Goal: Transaction & Acquisition: Purchase product/service

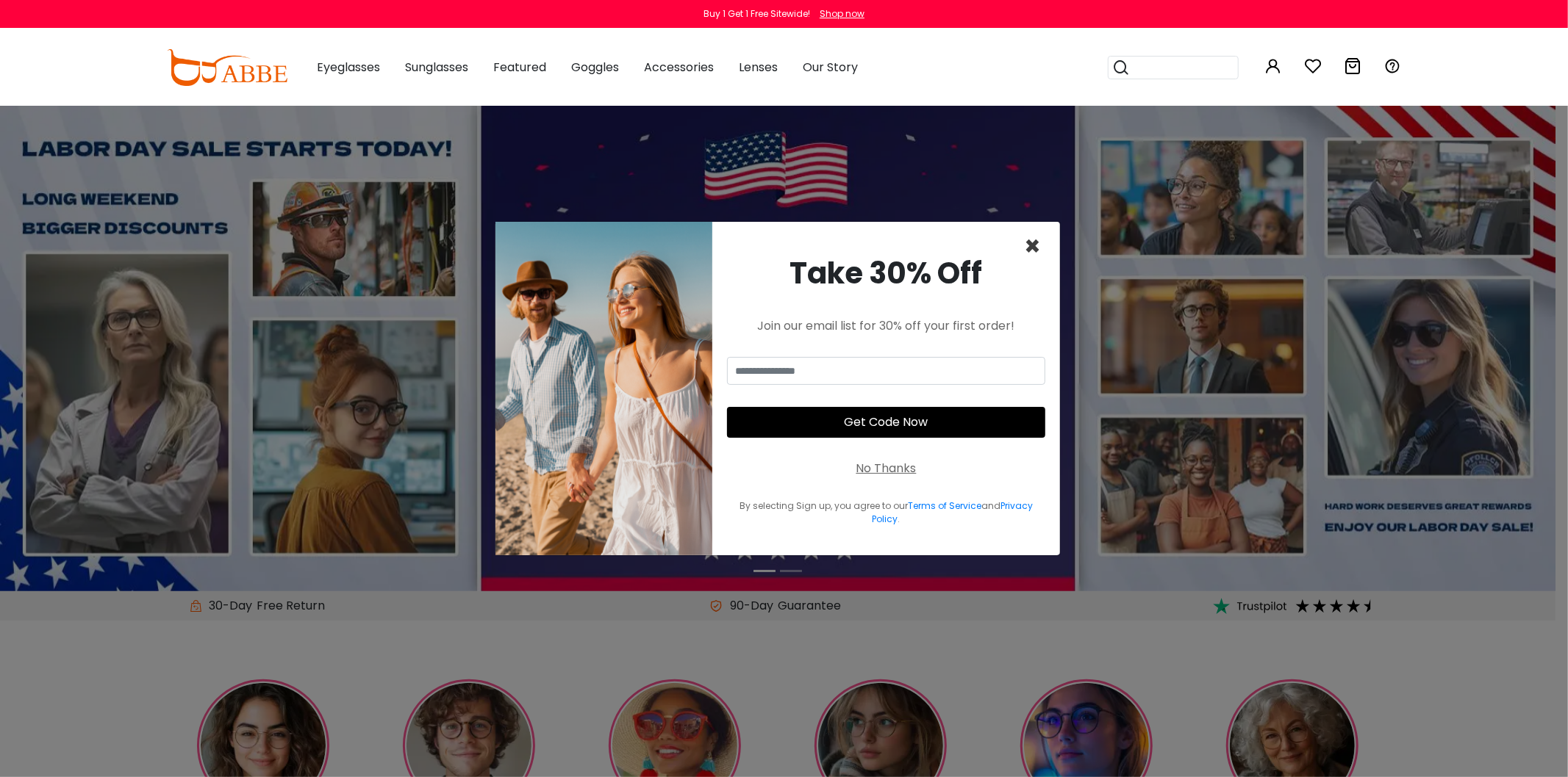
click at [1033, 244] on span "×" at bounding box center [1032, 247] width 17 height 38
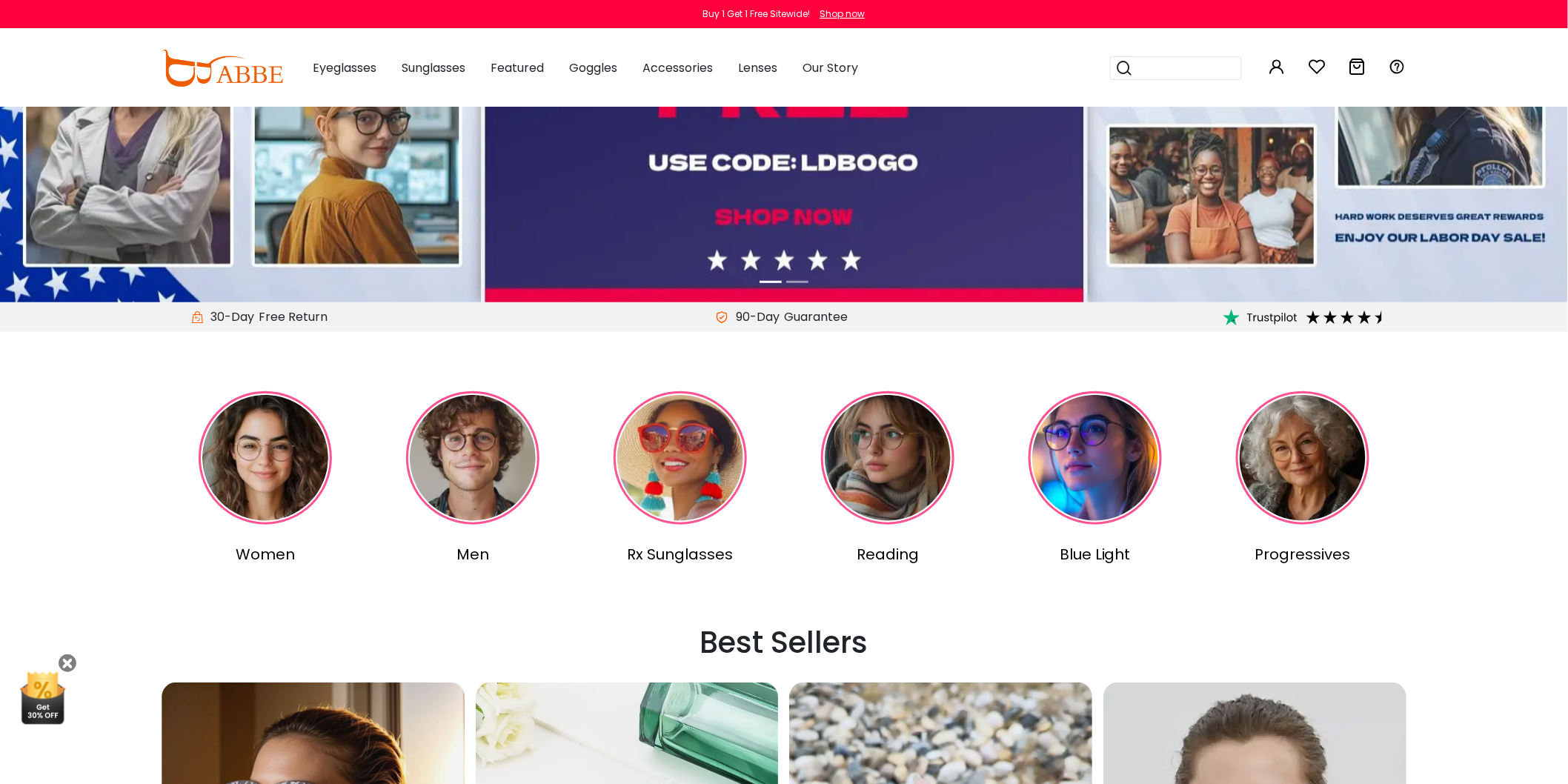
scroll to position [329, 0]
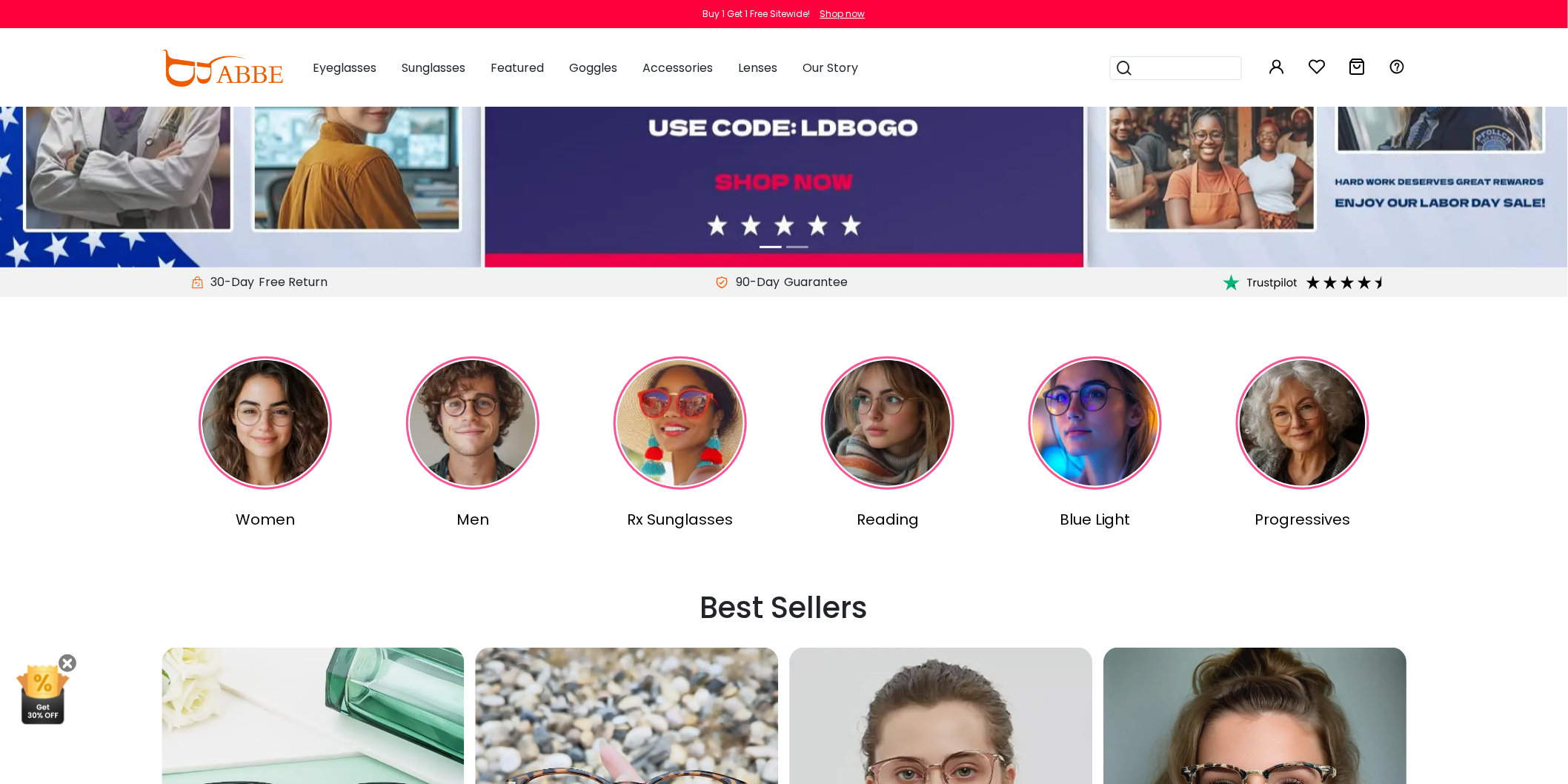
click at [472, 517] on div "Men" at bounding box center [472, 519] width 202 height 22
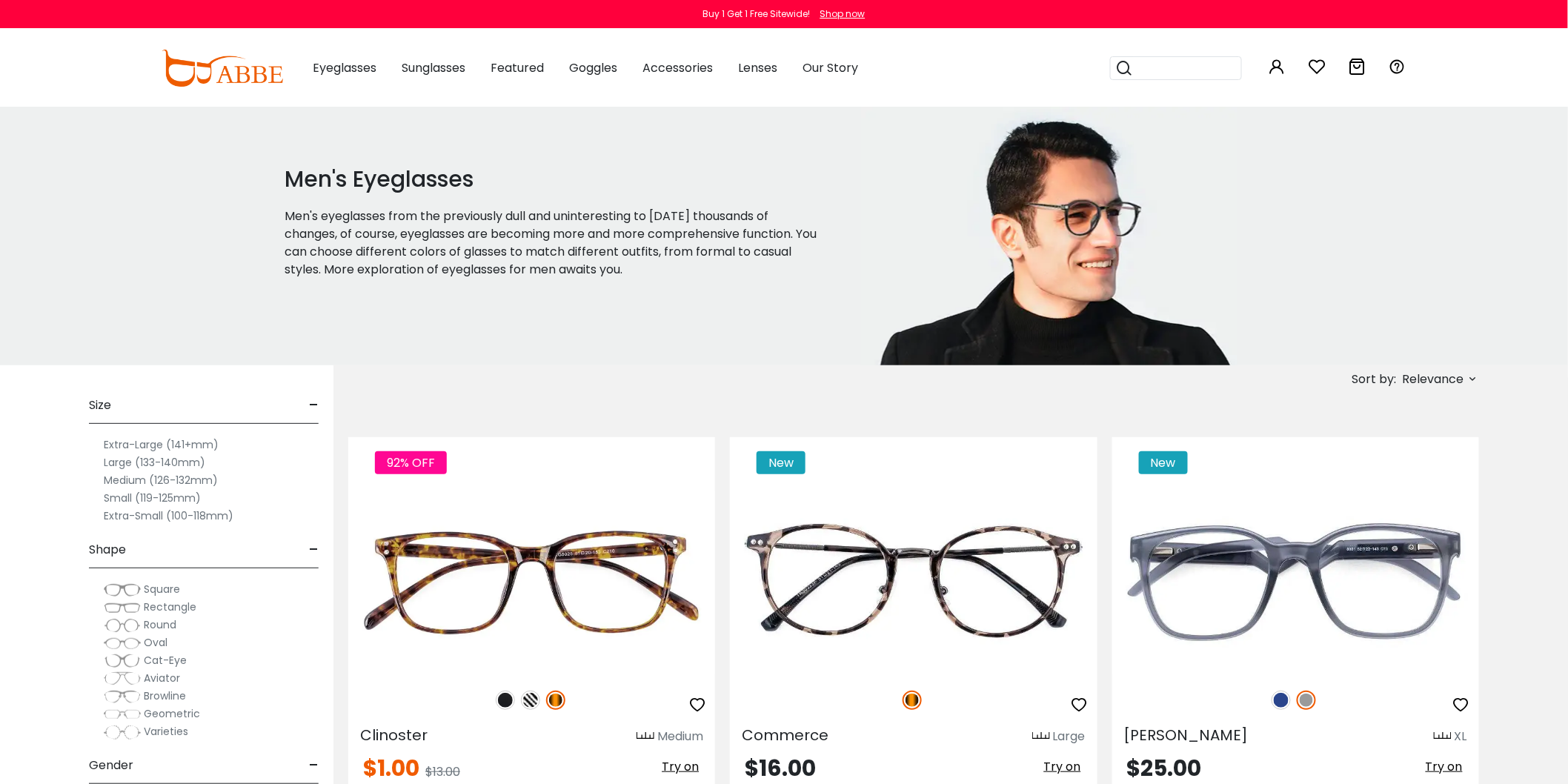
click at [1426, 375] on span "Relevance" at bounding box center [1434, 380] width 61 height 27
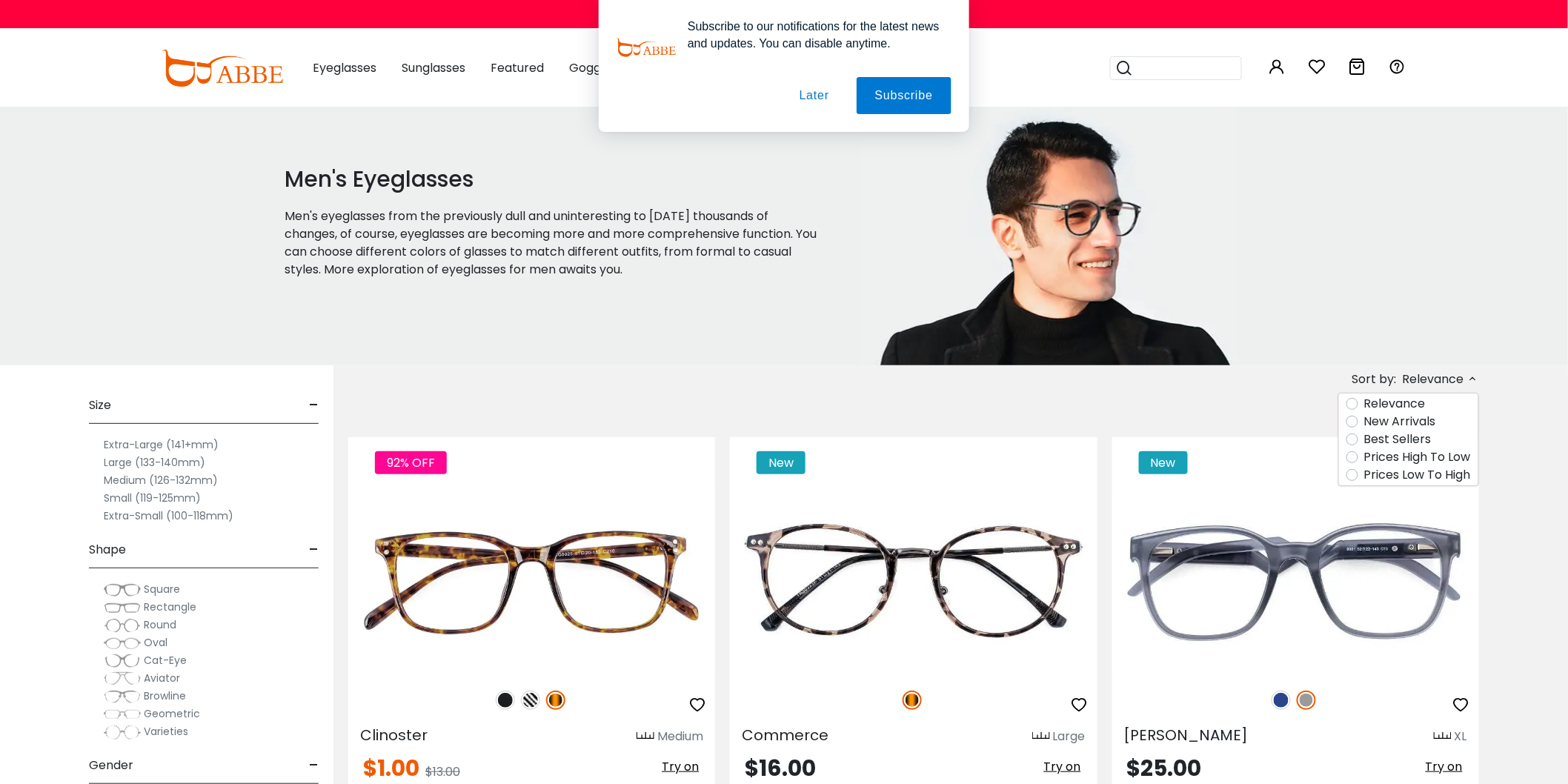
click at [1410, 434] on label "Best Sellers" at bounding box center [1397, 439] width 67 height 17
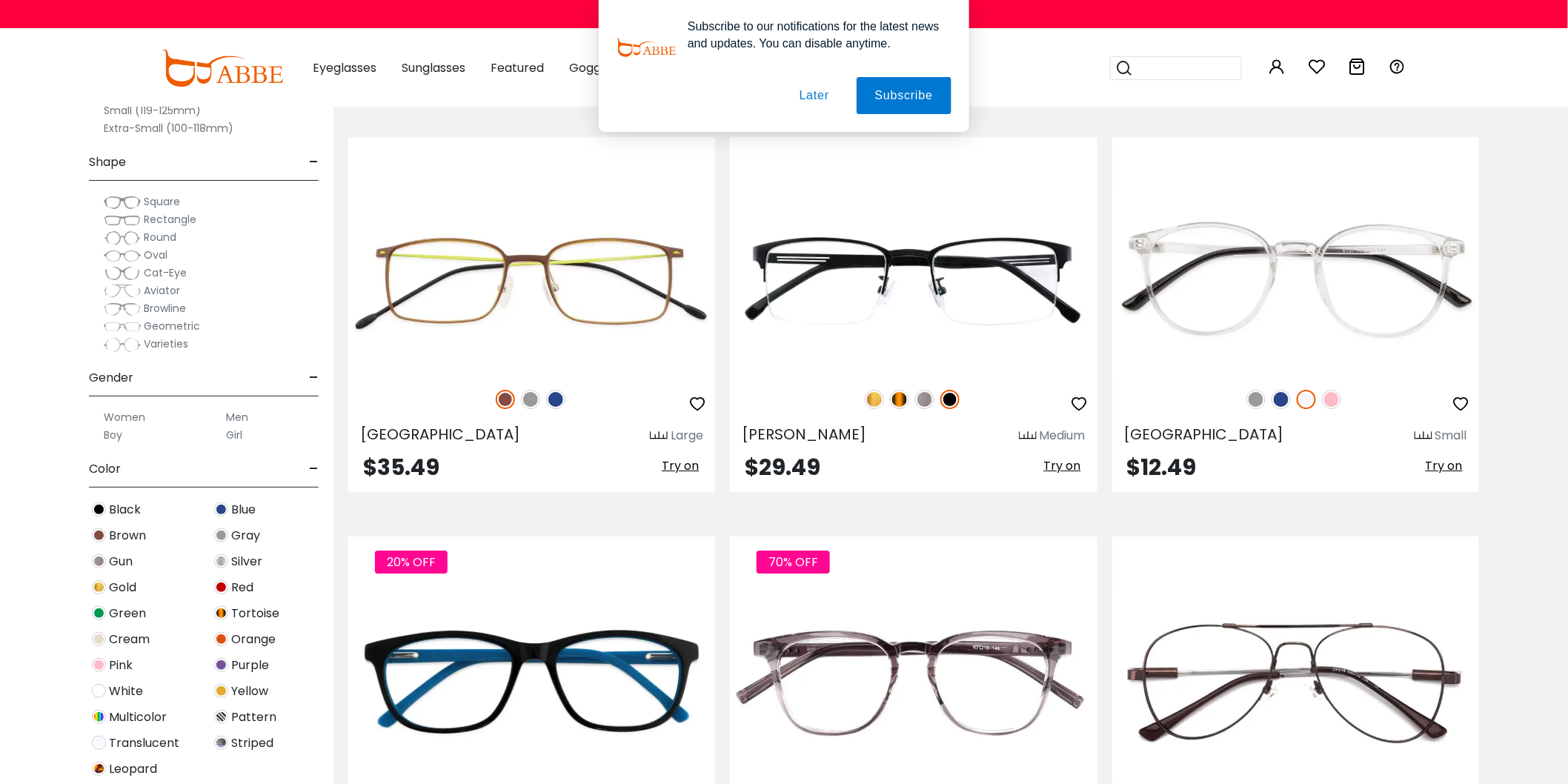
scroll to position [1977, 0]
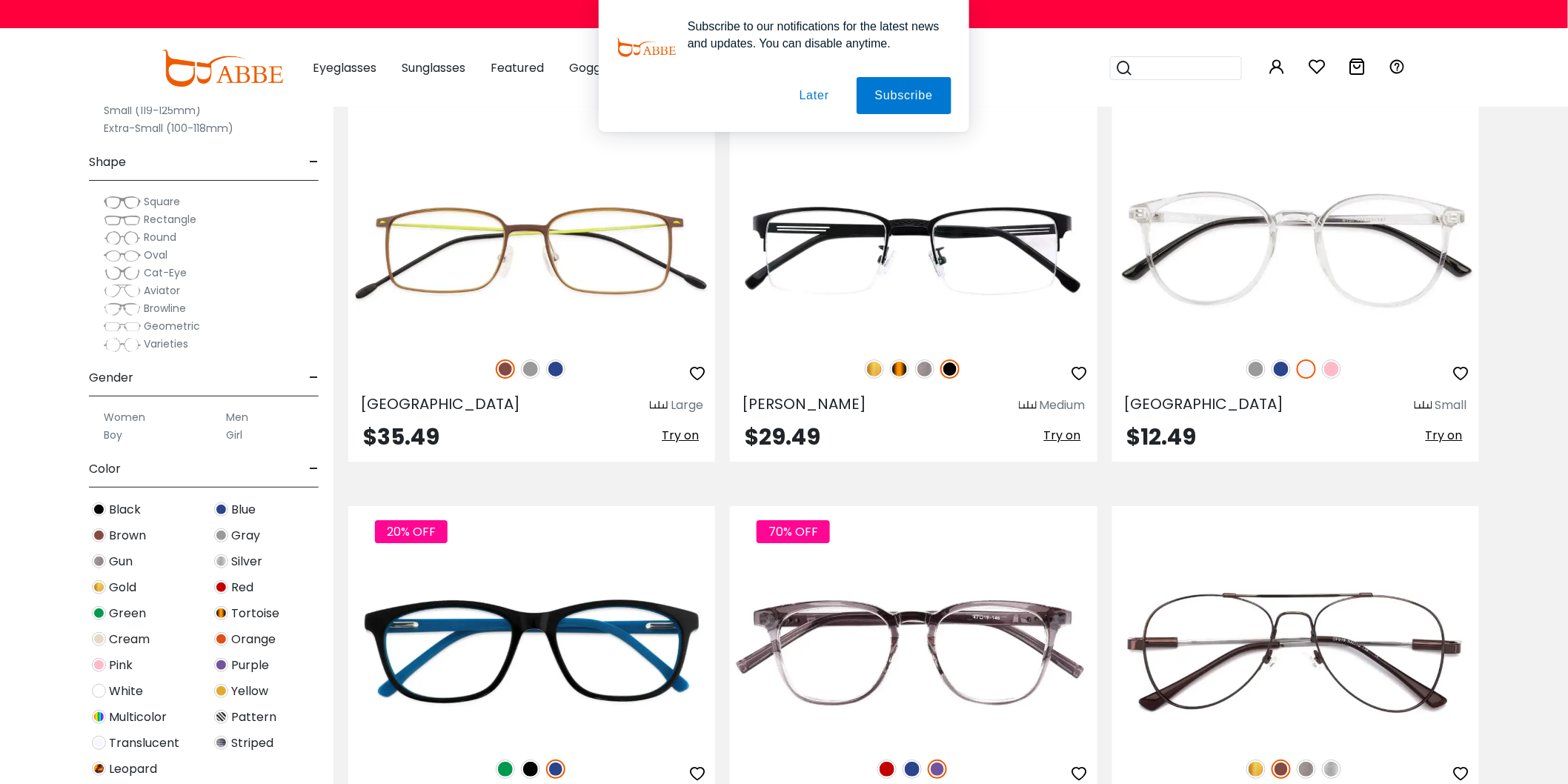
click at [0, 0] on button "Later" at bounding box center [0, 0] width 0 height 0
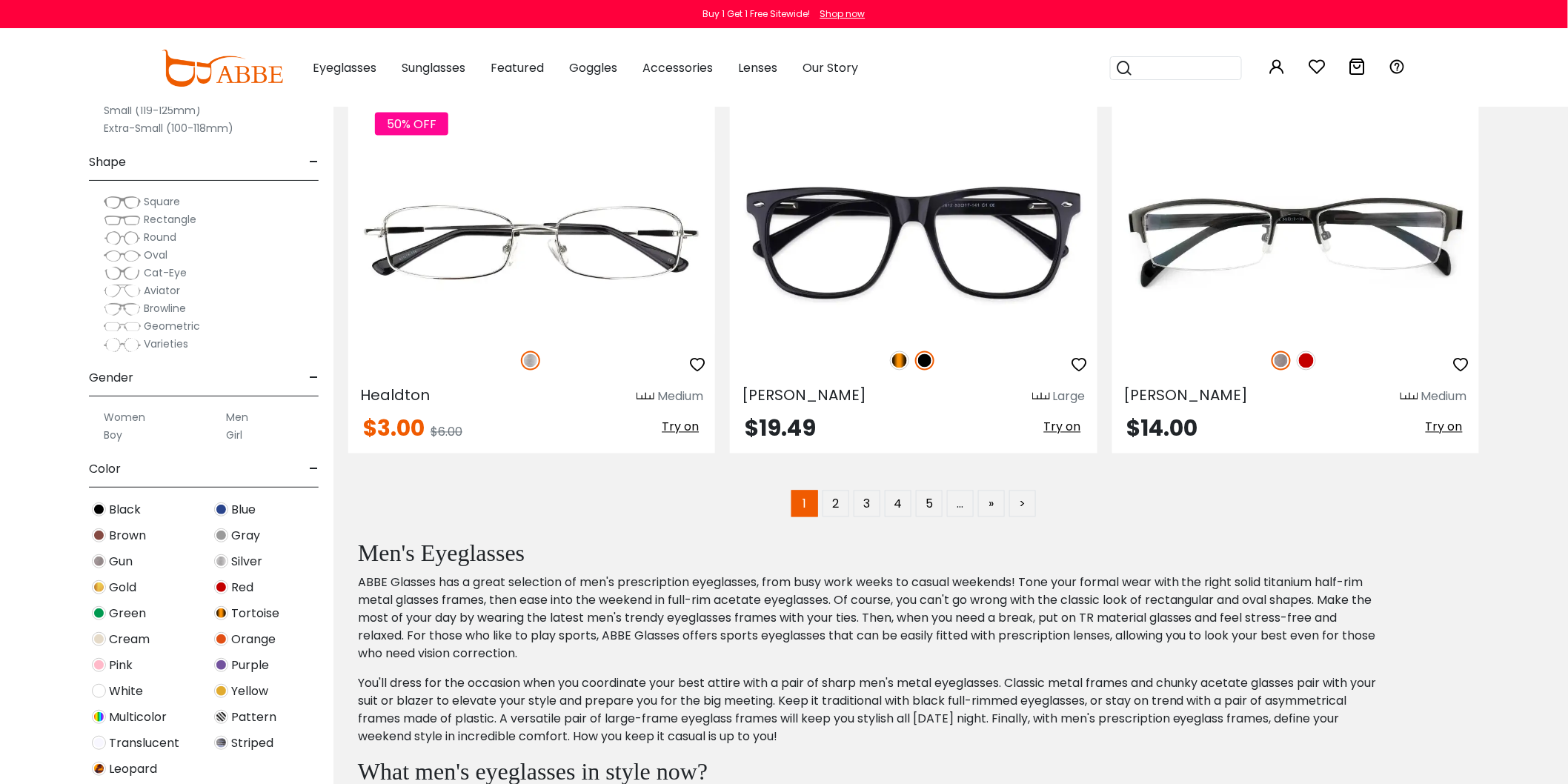
scroll to position [7989, 0]
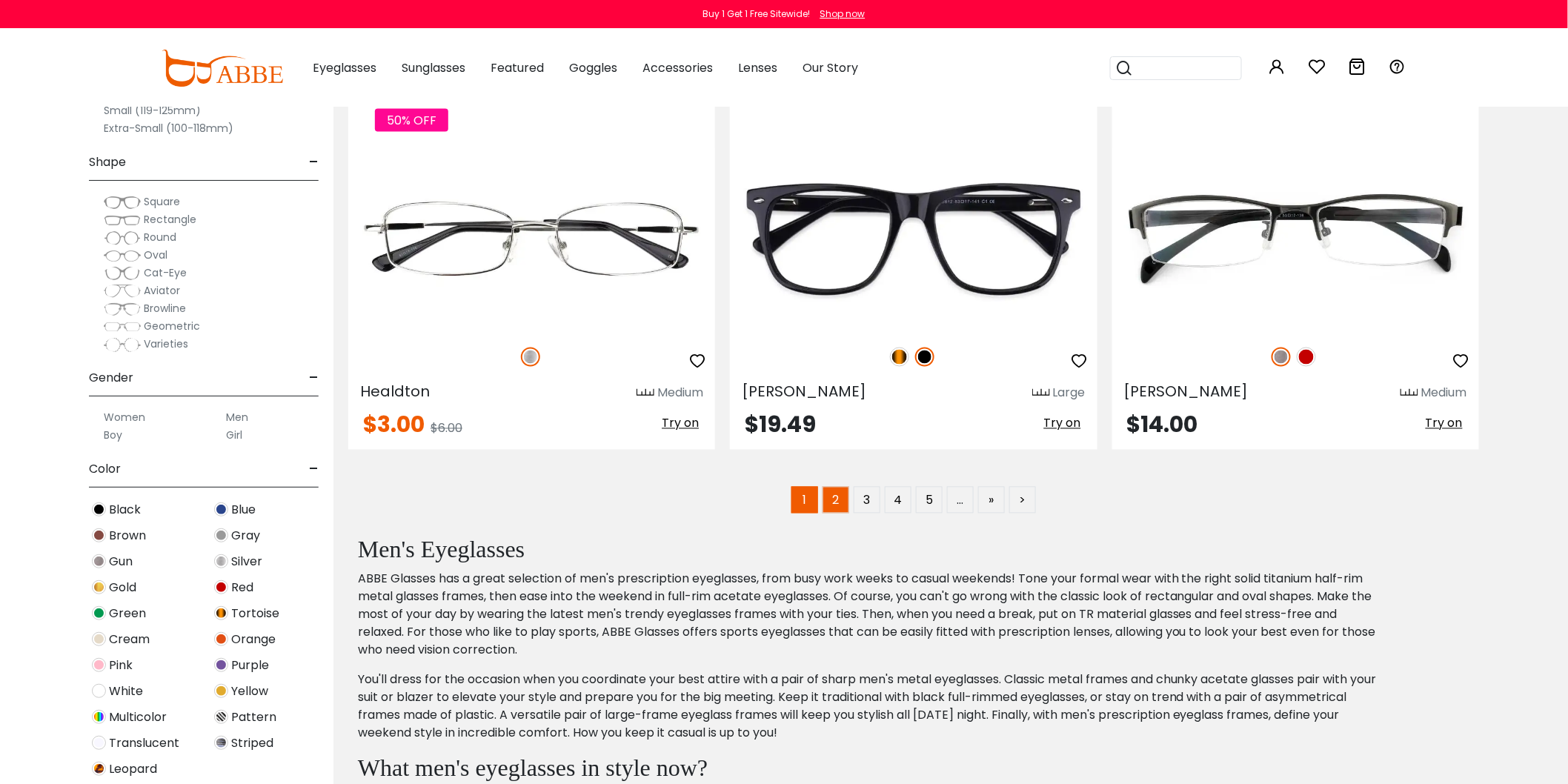
click at [834, 512] on link "2" at bounding box center [836, 500] width 27 height 27
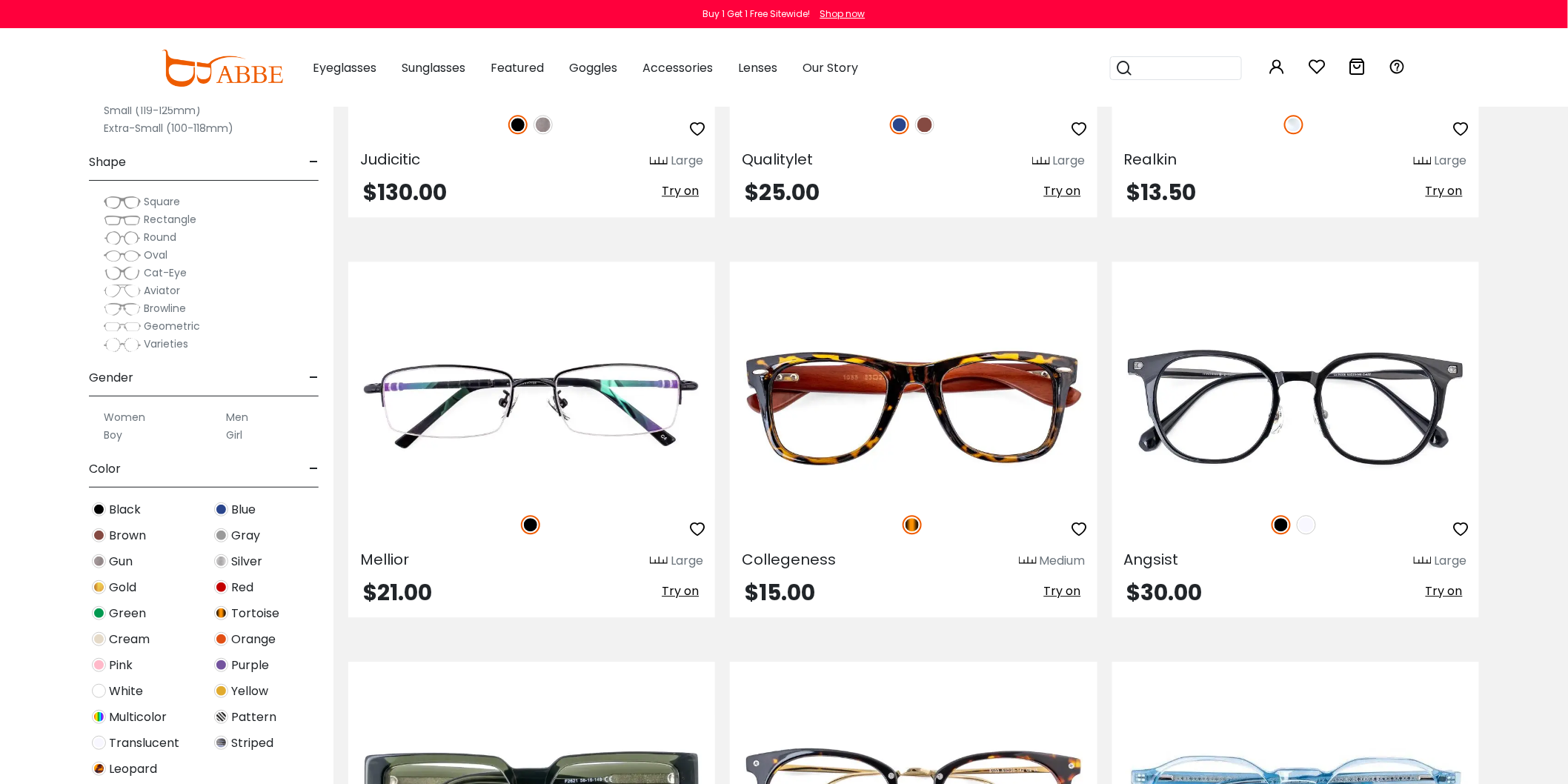
scroll to position [1399, 0]
